Goal: Navigation & Orientation: Find specific page/section

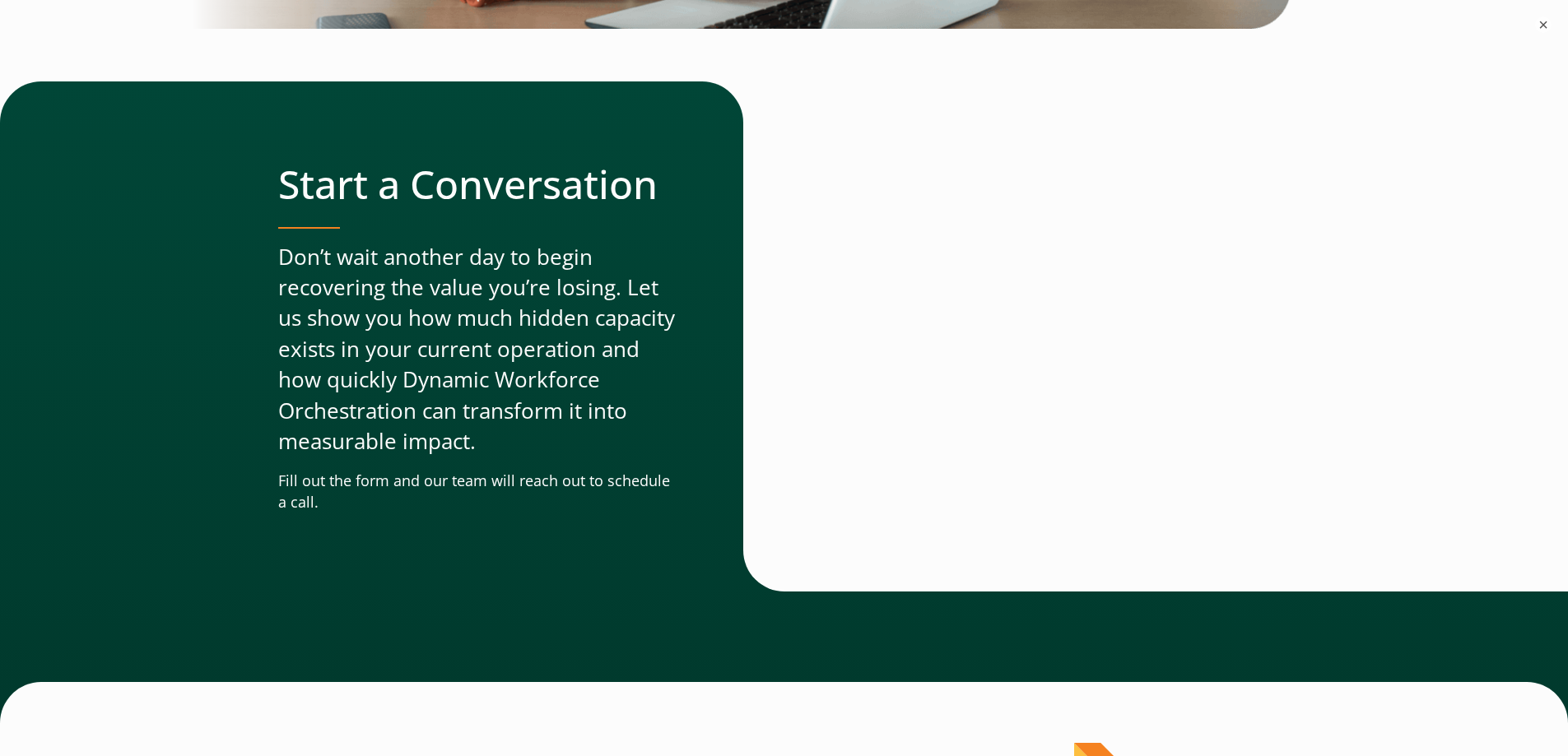
scroll to position [5041, 0]
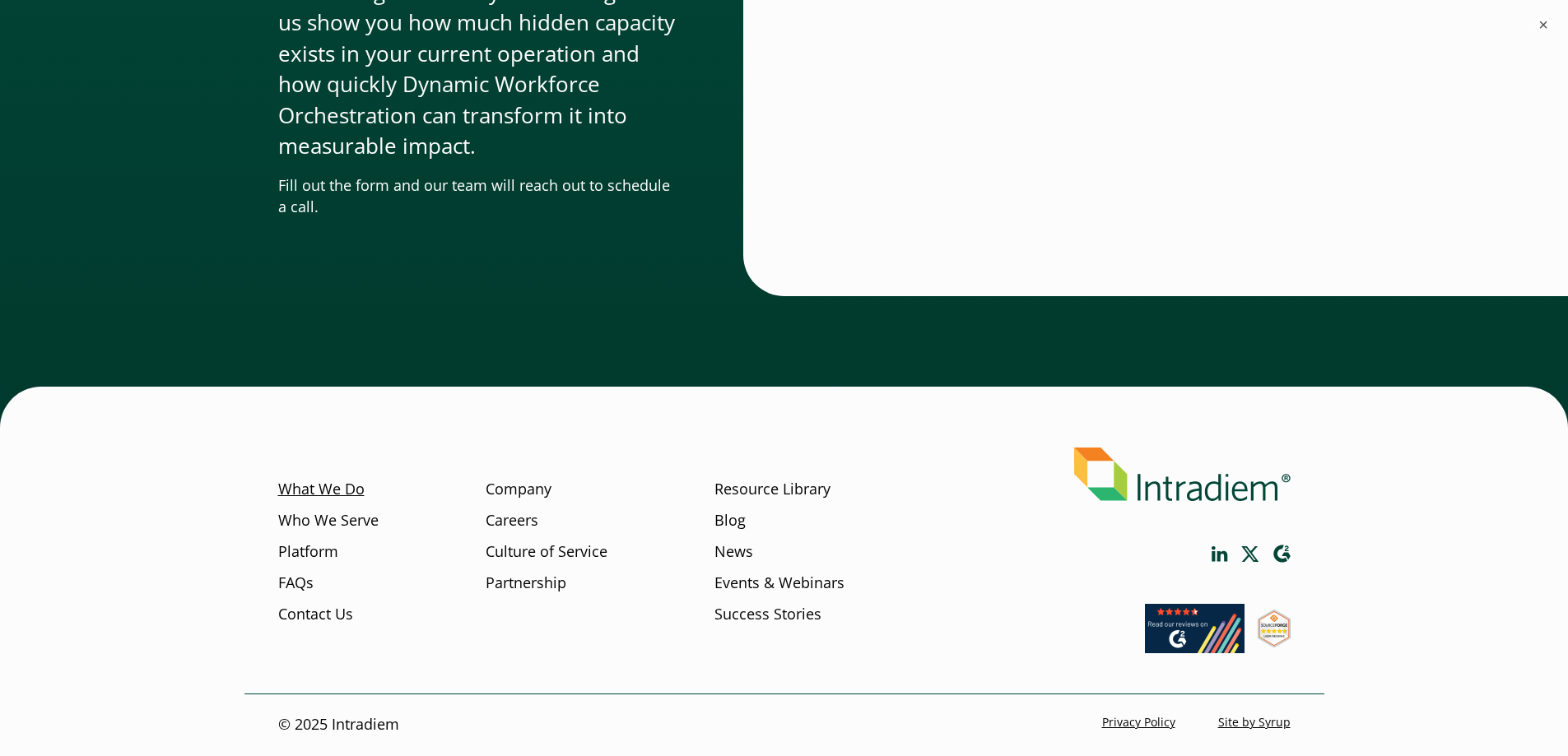
click at [299, 487] on link "What We Do" at bounding box center [321, 489] width 87 height 21
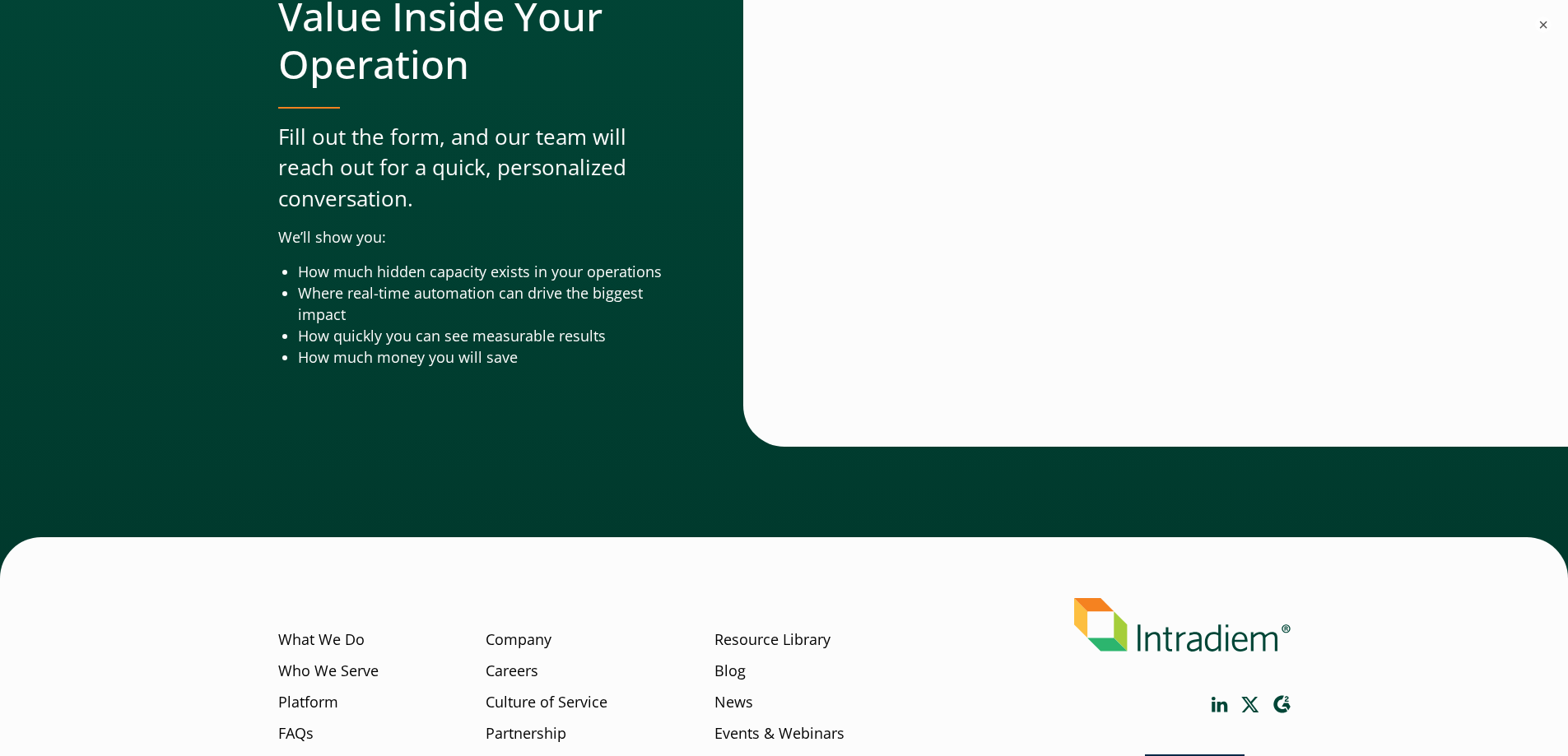
scroll to position [5470, 0]
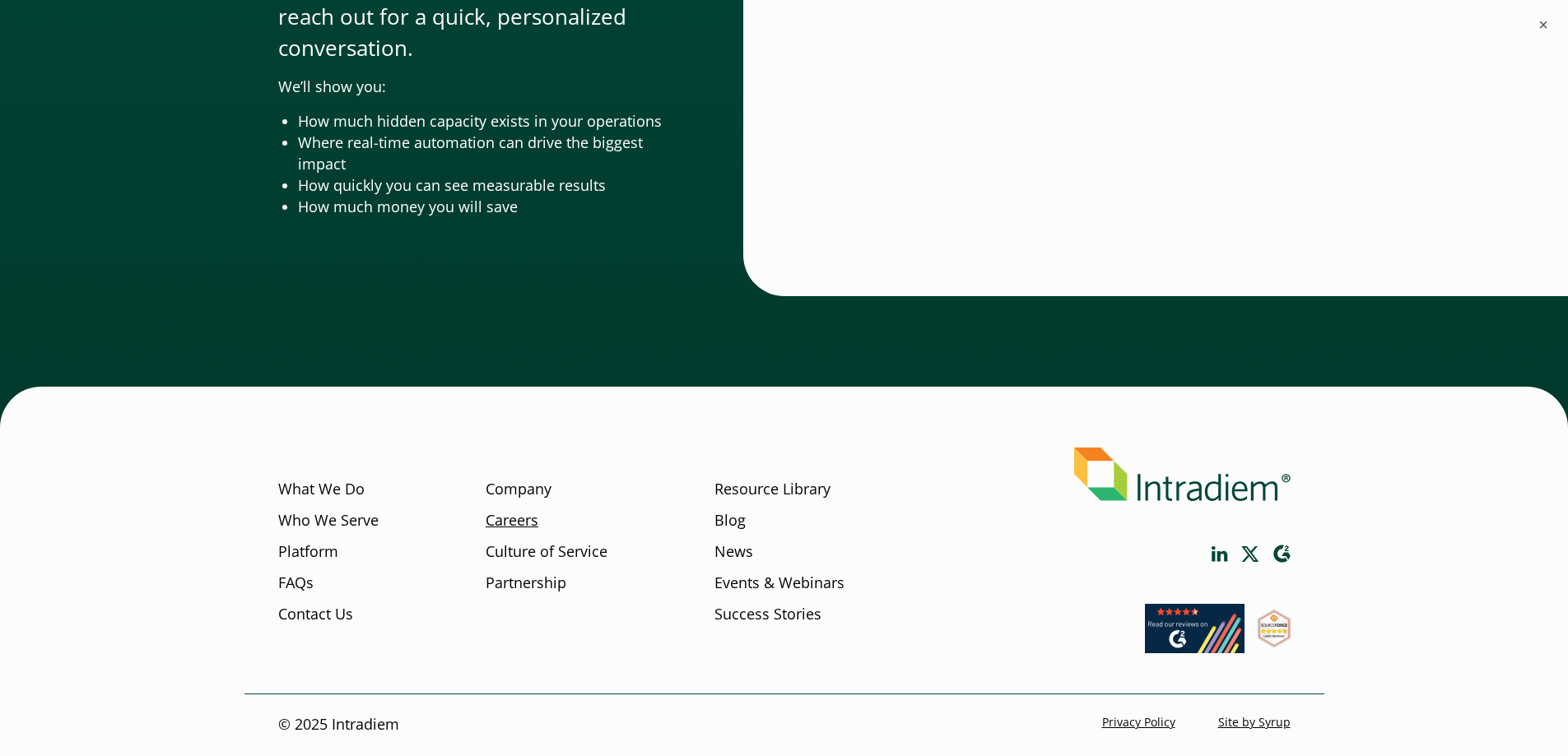
click at [518, 518] on link "Careers" at bounding box center [512, 521] width 52 height 21
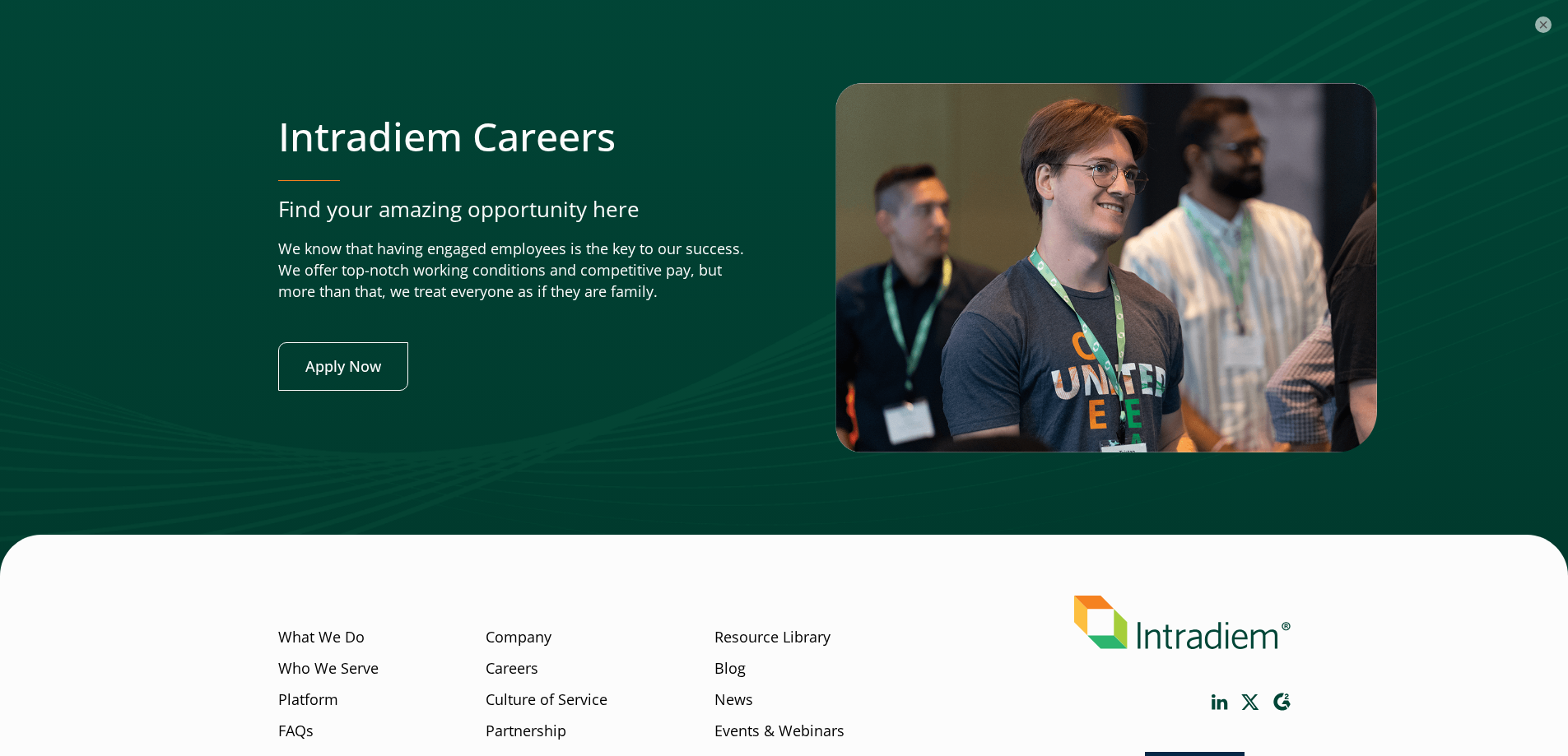
scroll to position [6504, 0]
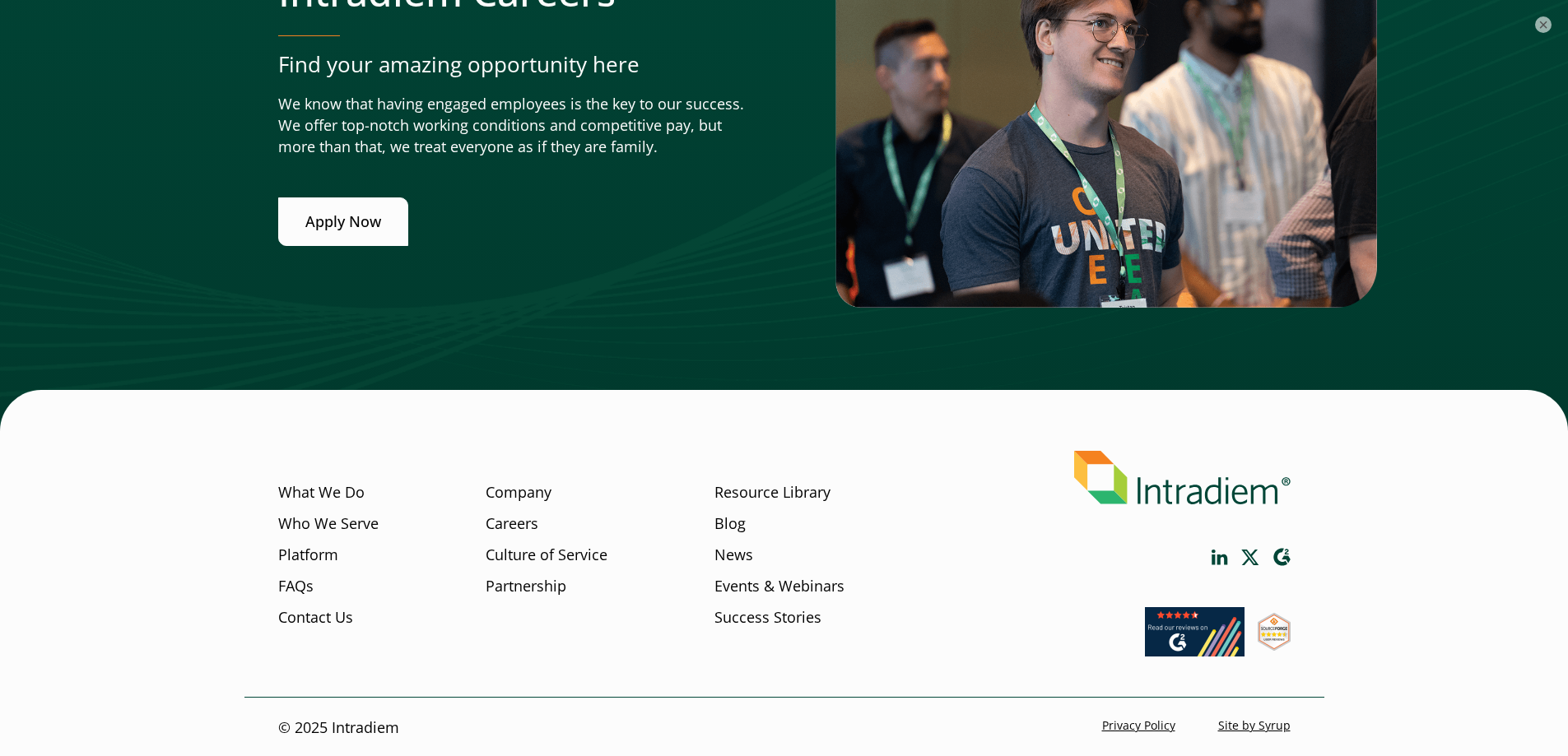
click at [336, 226] on link "Apply Now" at bounding box center [343, 221] width 130 height 49
